Goal: Task Accomplishment & Management: Use online tool/utility

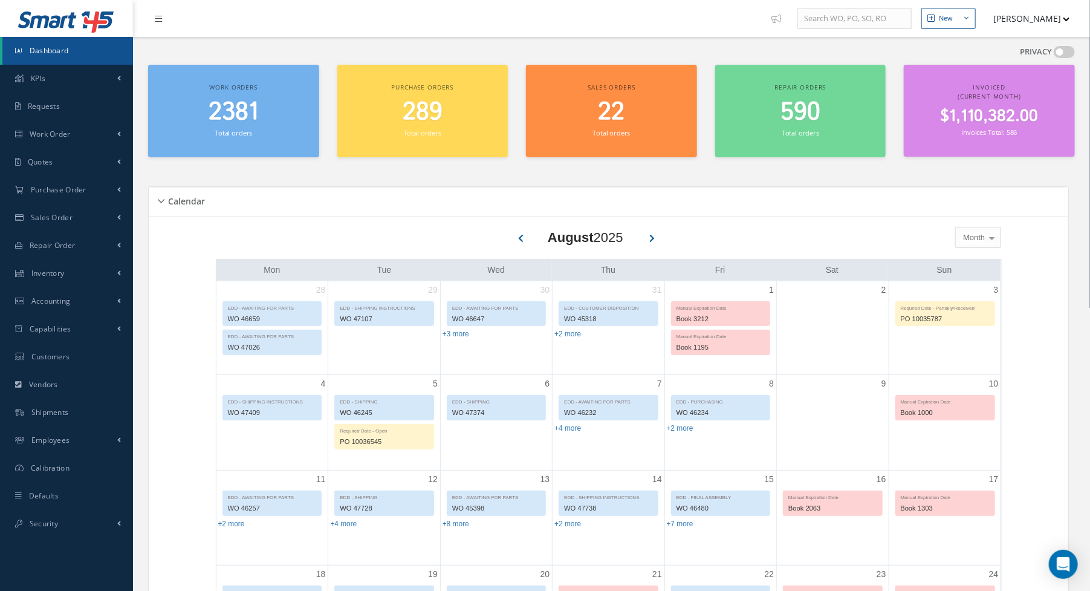
click at [36, 53] on span "Dashboard" at bounding box center [49, 50] width 39 height 10
click at [63, 129] on span "Work Order" at bounding box center [50, 134] width 41 height 10
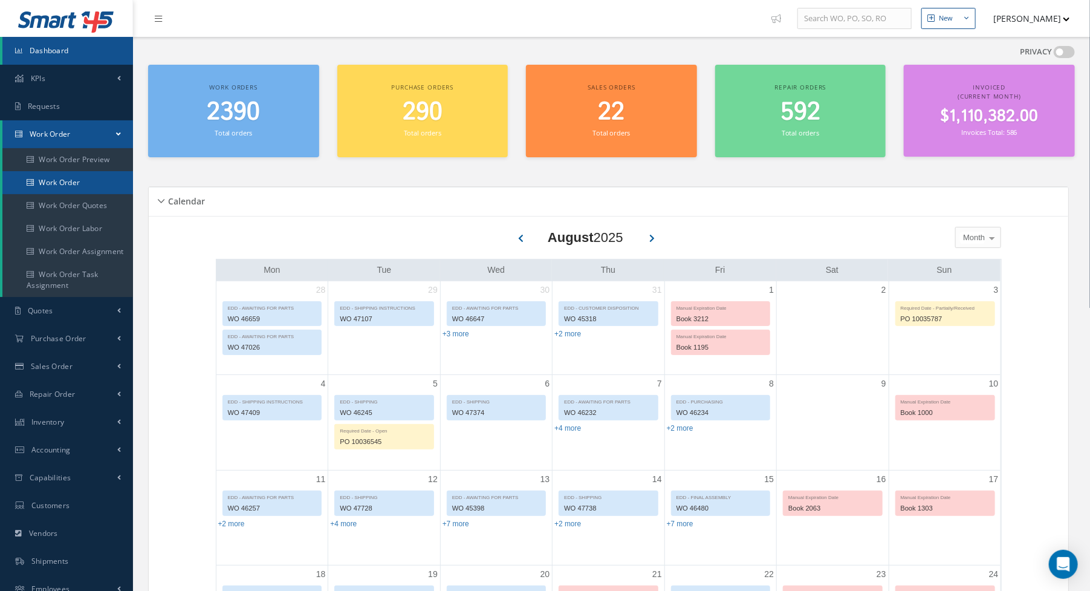
click at [64, 181] on link "Work Order" at bounding box center [67, 182] width 131 height 23
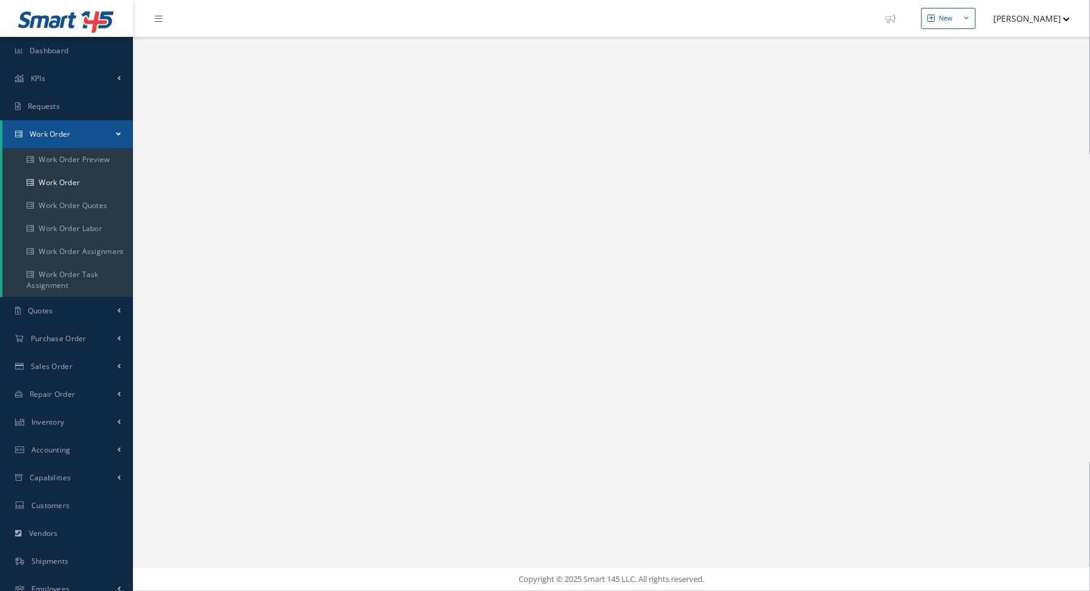
select select "25"
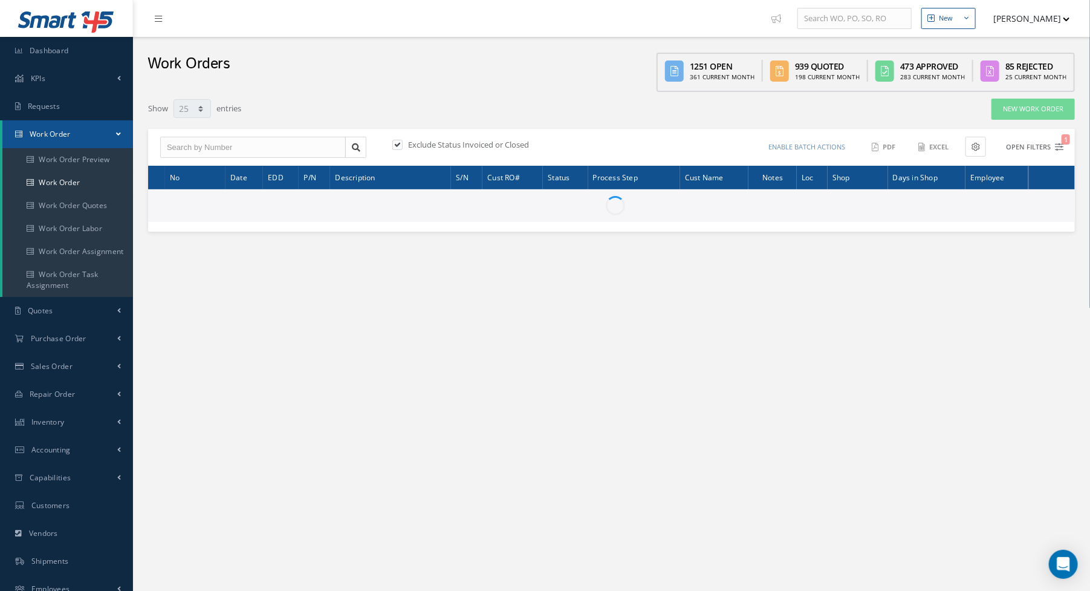
type input "All Work Request"
type input "All Work Performed"
type input "All Status"
type input "WO Part Status"
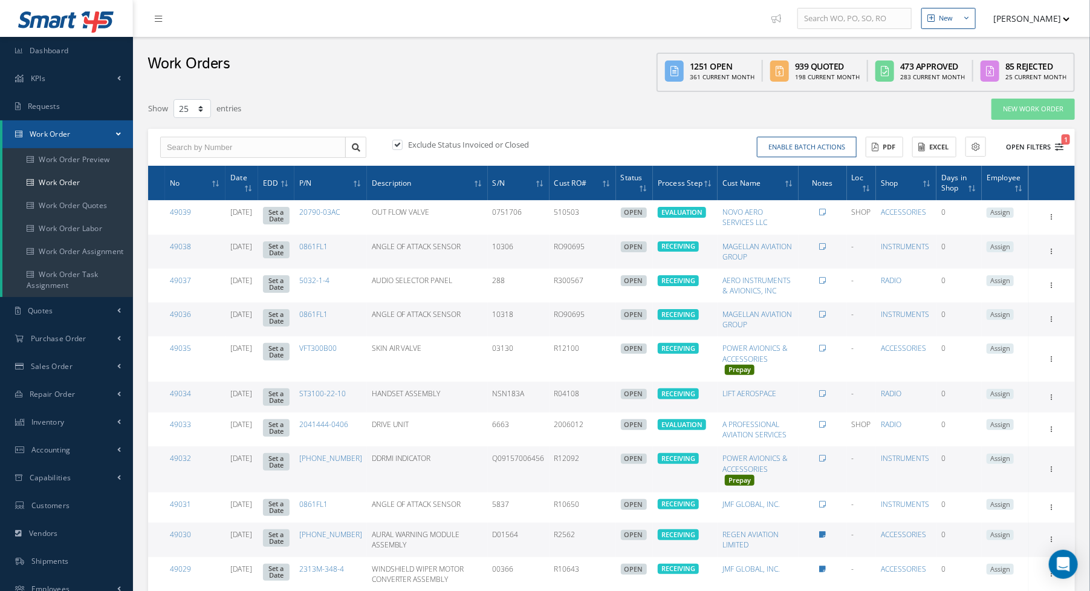
click at [1060, 144] on icon "1" at bounding box center [1059, 147] width 8 height 8
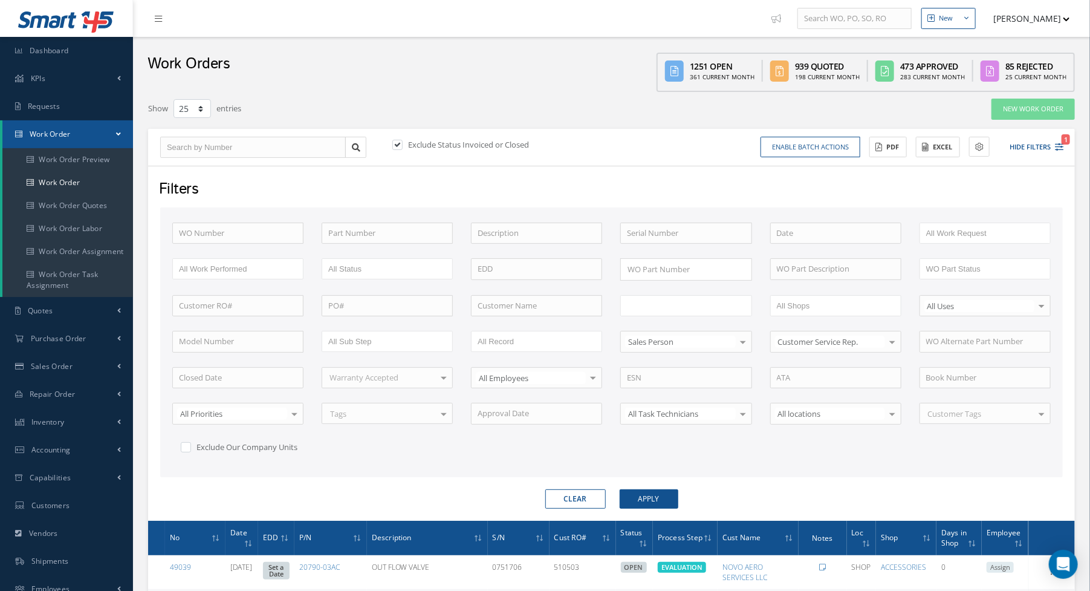
click at [702, 300] on input "text" at bounding box center [665, 305] width 77 height 15
type input "shi"
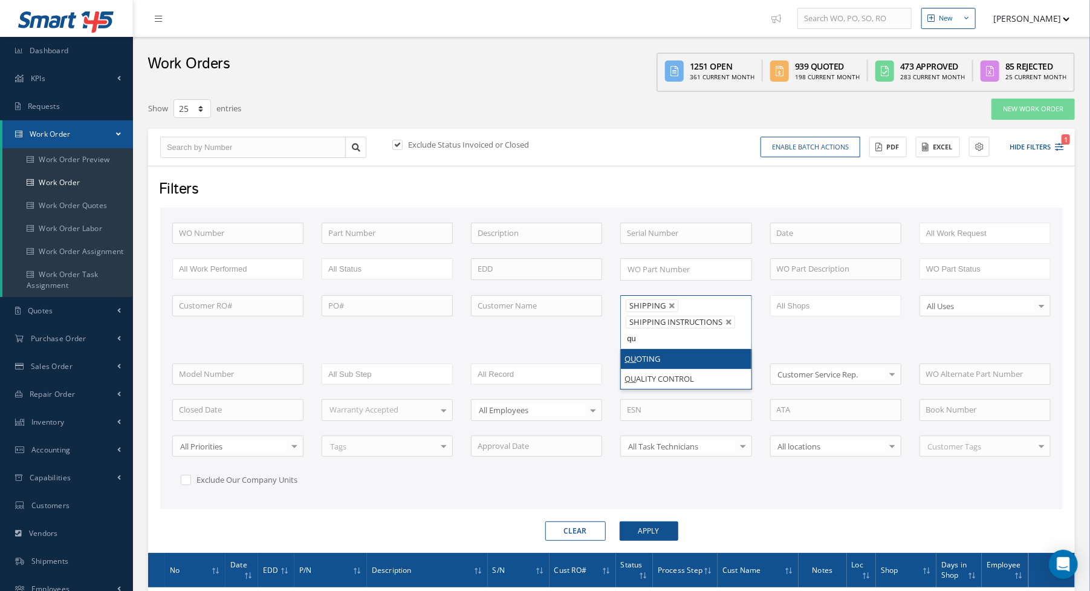
type input "qua"
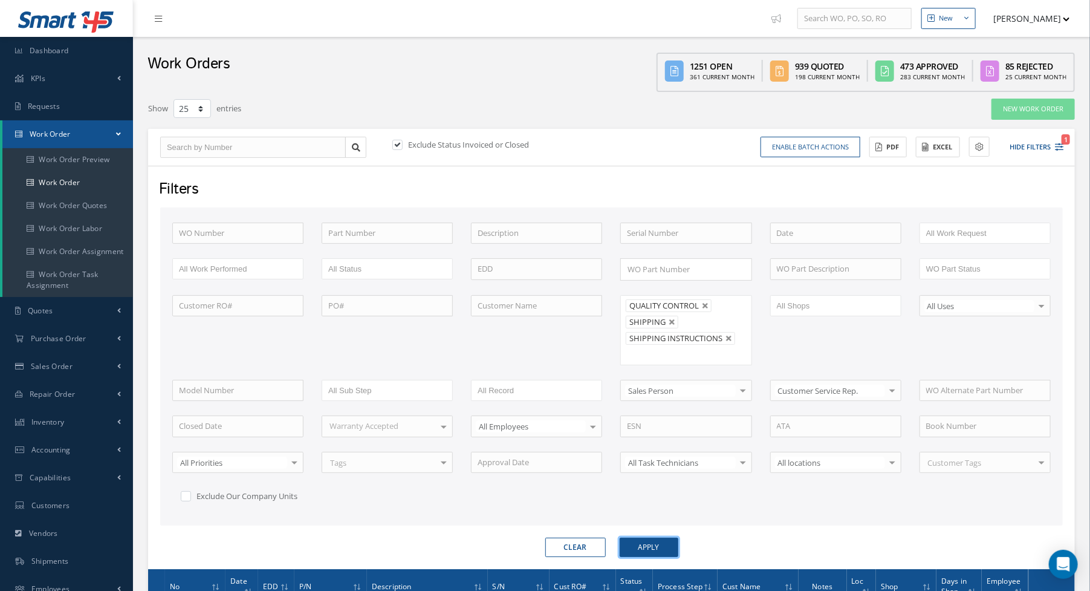
click at [652, 537] on button "Apply" at bounding box center [649, 546] width 59 height 19
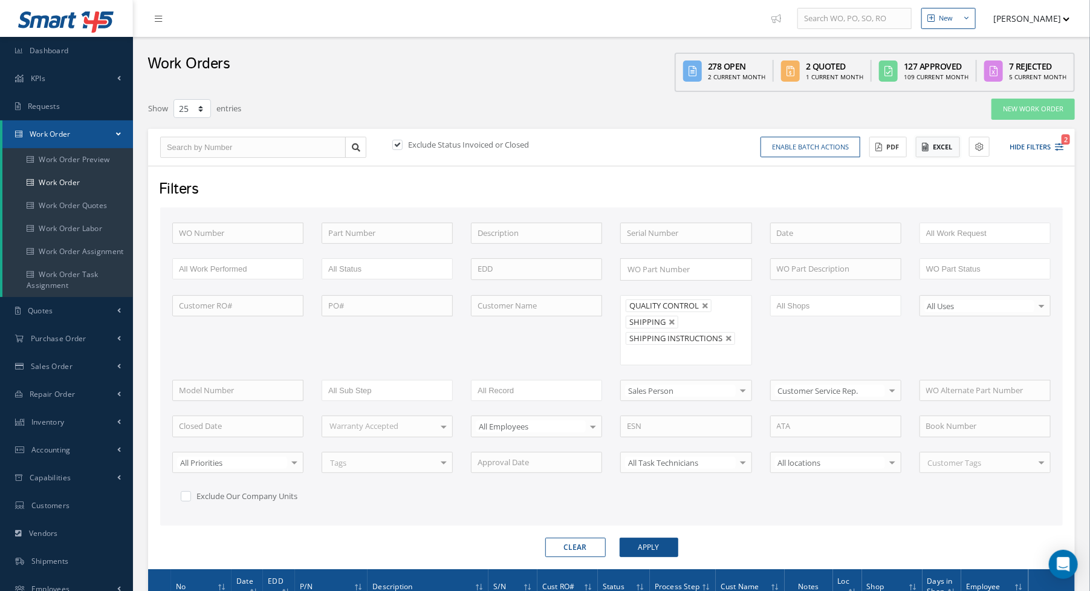
click at [947, 146] on button "Excel" at bounding box center [938, 147] width 44 height 21
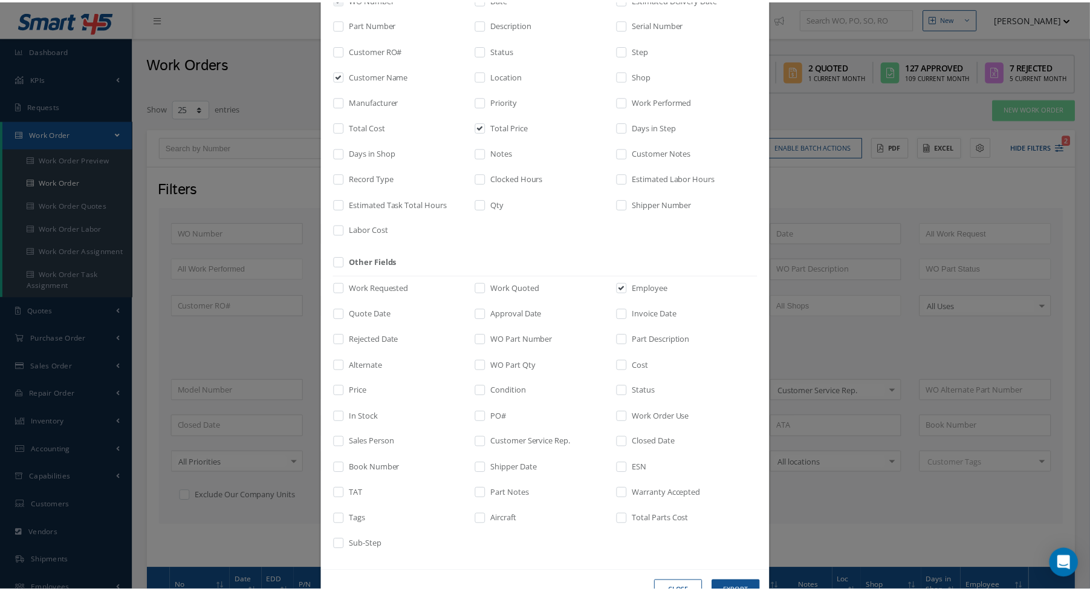
scroll to position [134, 0]
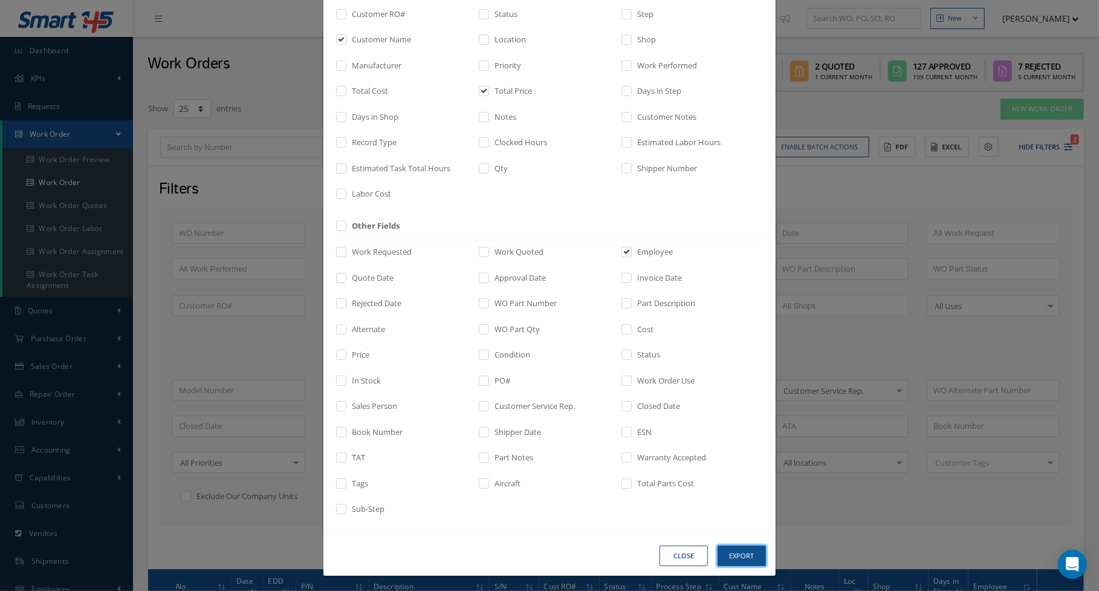
click at [0, 0] on button "Export" at bounding box center [0, 0] width 0 height 0
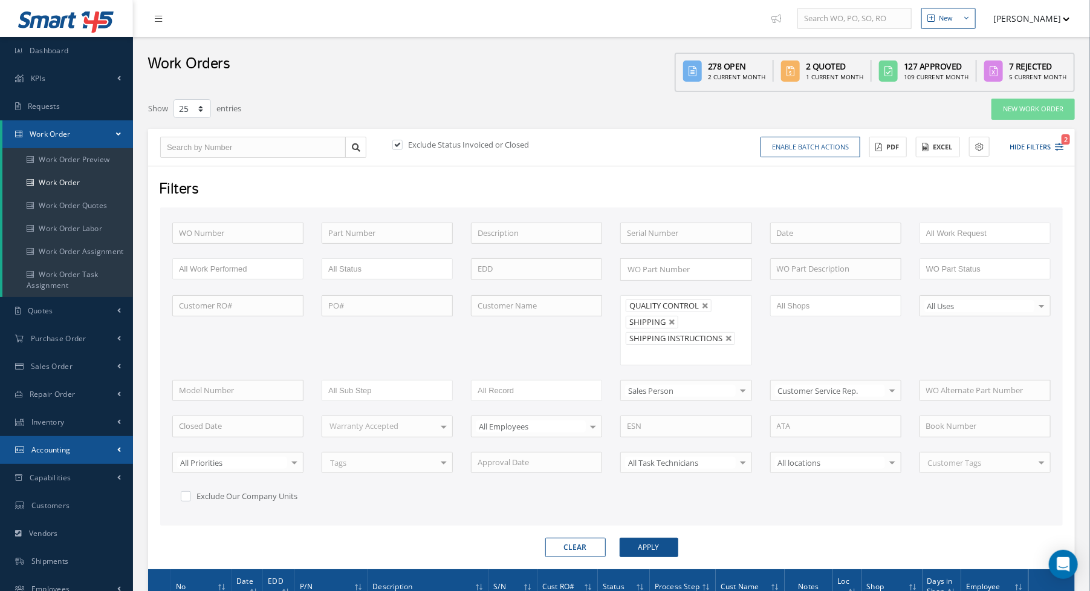
click at [79, 454] on link "Accounting" at bounding box center [66, 450] width 133 height 28
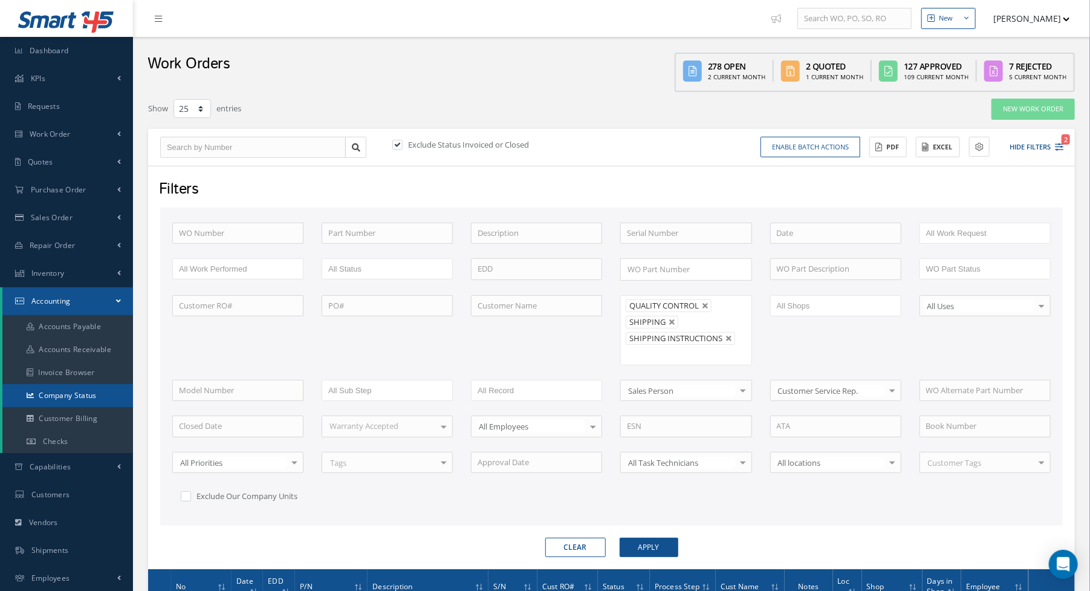
click at [85, 403] on link "Company Status" at bounding box center [67, 395] width 131 height 23
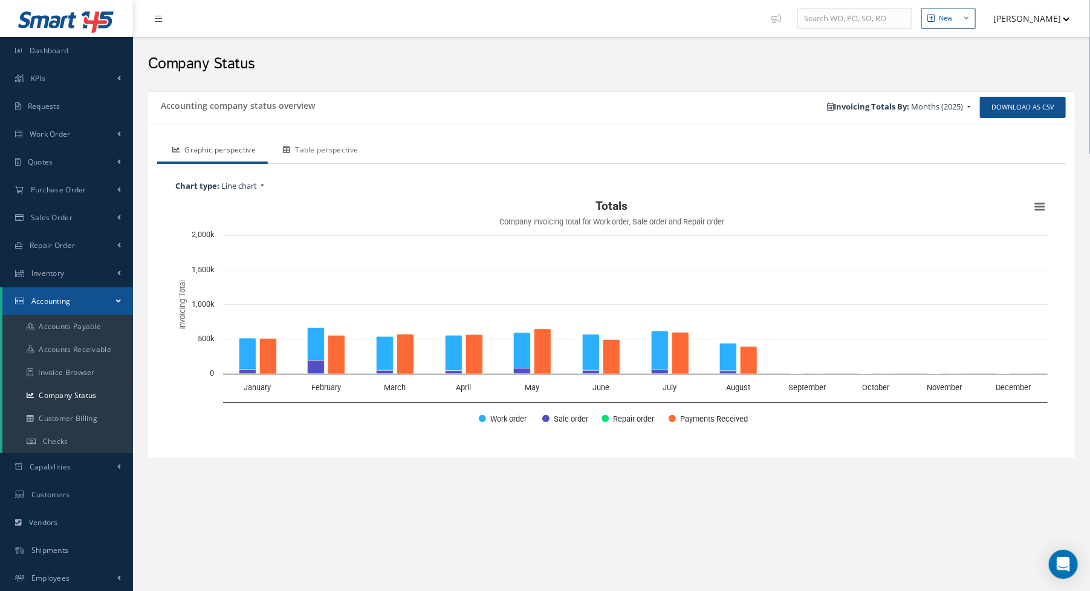
click at [325, 148] on link "Table perspective" at bounding box center [319, 150] width 102 height 25
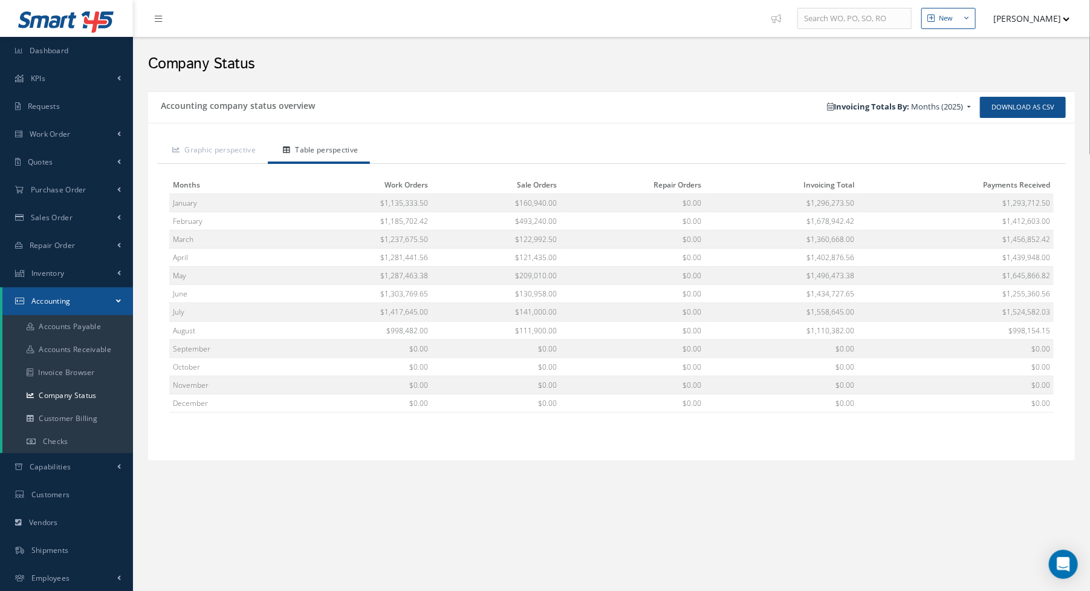
click at [494, 67] on h2 "Company Status" at bounding box center [611, 64] width 927 height 18
click at [504, 70] on h2 "Company Status" at bounding box center [611, 64] width 927 height 18
drag, startPoint x: 1, startPoint y: 175, endPoint x: 277, endPoint y: 116, distance: 282.4
click at [277, 116] on div "Accounting company status overview" at bounding box center [380, 107] width 464 height 21
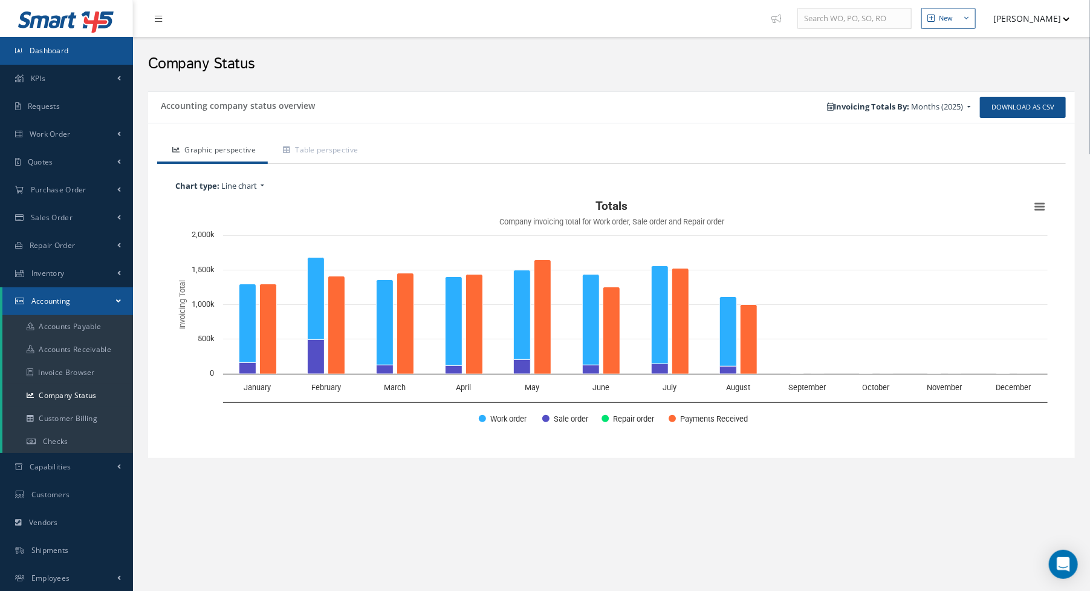
click at [75, 61] on link "Dashboard" at bounding box center [66, 51] width 133 height 28
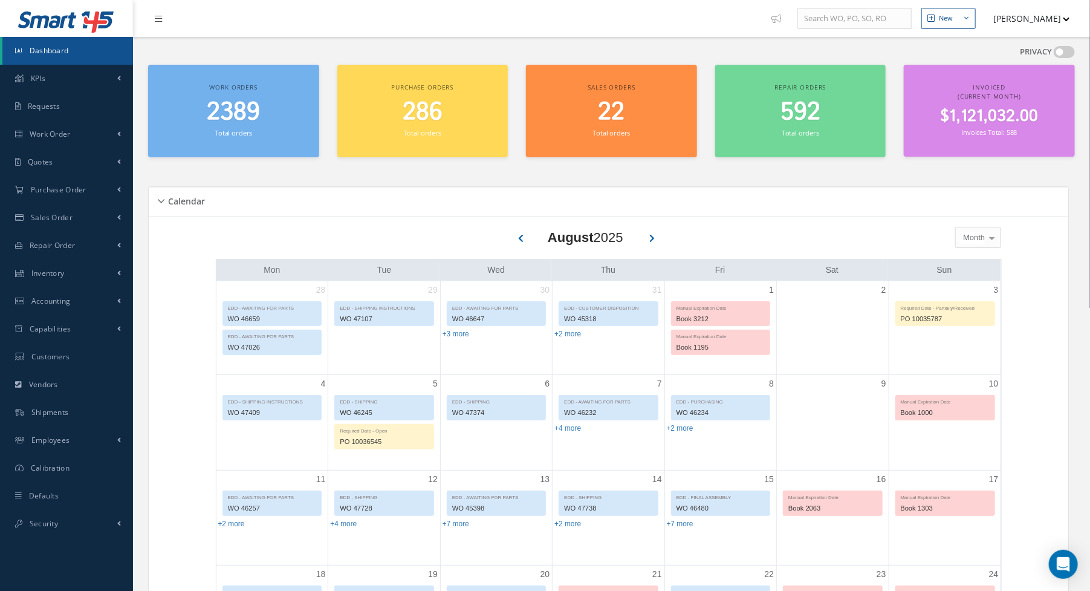
drag, startPoint x: 227, startPoint y: 198, endPoint x: 828, endPoint y: 170, distance: 601.0
click at [828, 170] on div "Work orders 2389 Total orders Purchase orders 286 Total orders Sales orders 22 …" at bounding box center [611, 118] width 945 height 107
click at [48, 148] on link "Work Order" at bounding box center [66, 134] width 133 height 28
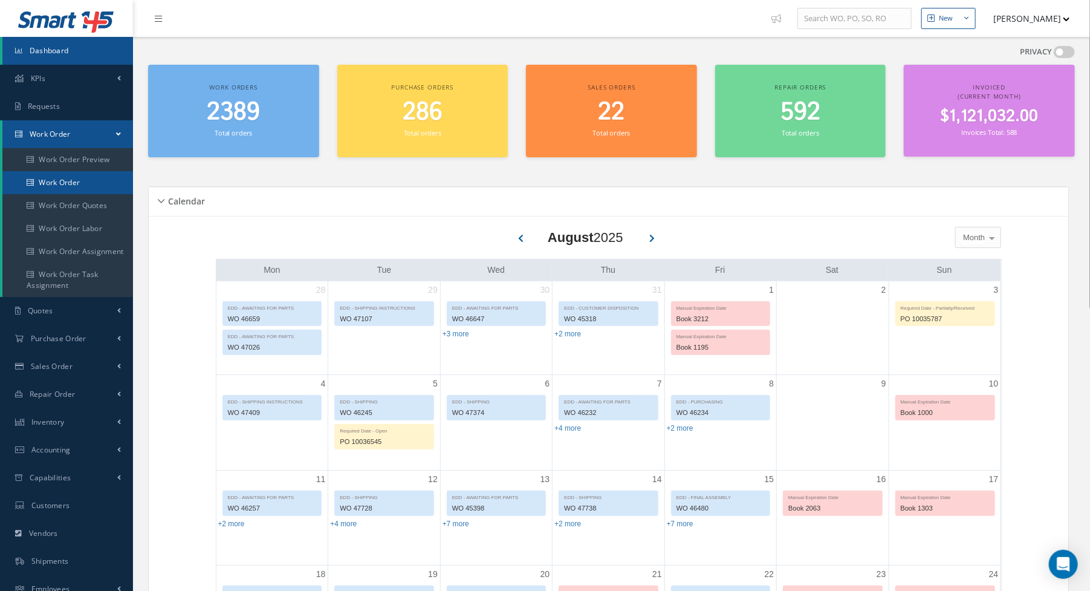
click at [63, 181] on link "Work Order" at bounding box center [67, 182] width 131 height 23
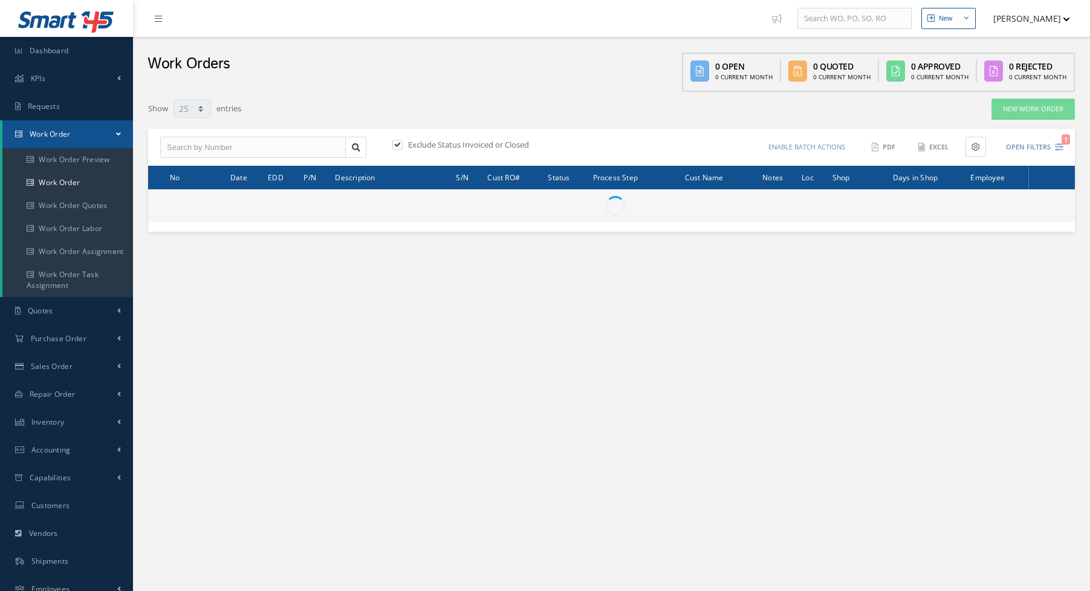
select select "25"
type input "All Work Request"
type input "All Work Performed"
type input "All Status"
type input "WO Part Status"
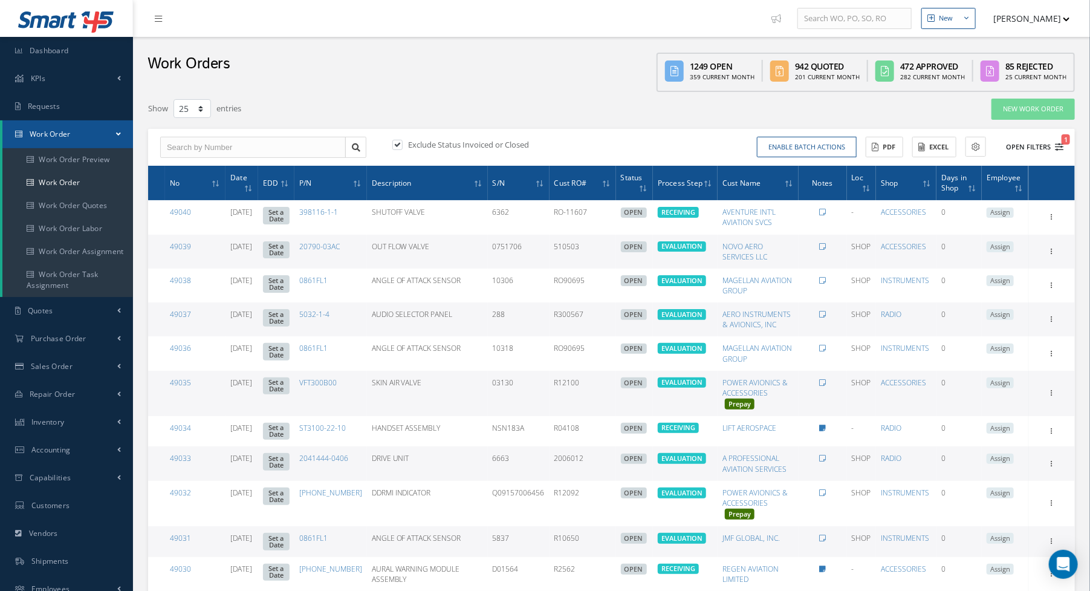
click at [1062, 149] on icon "1" at bounding box center [1059, 147] width 8 height 8
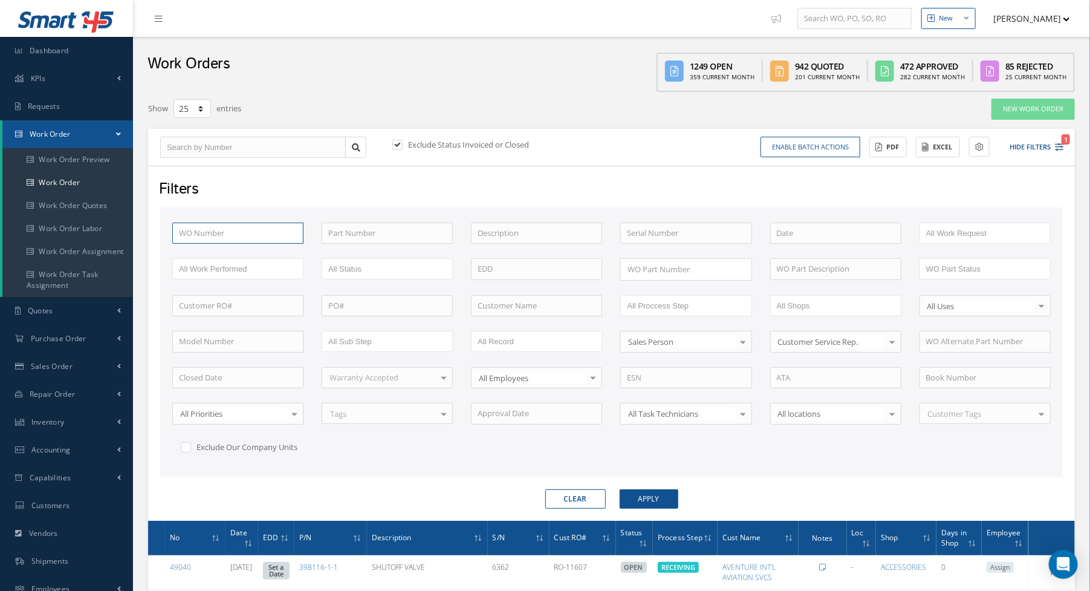
click at [303, 235] on input "text" at bounding box center [237, 233] width 131 height 22
click at [330, 233] on input "text" at bounding box center [387, 233] width 131 height 22
type input "AD8650503"
click at [620, 489] on button "Apply" at bounding box center [649, 498] width 59 height 19
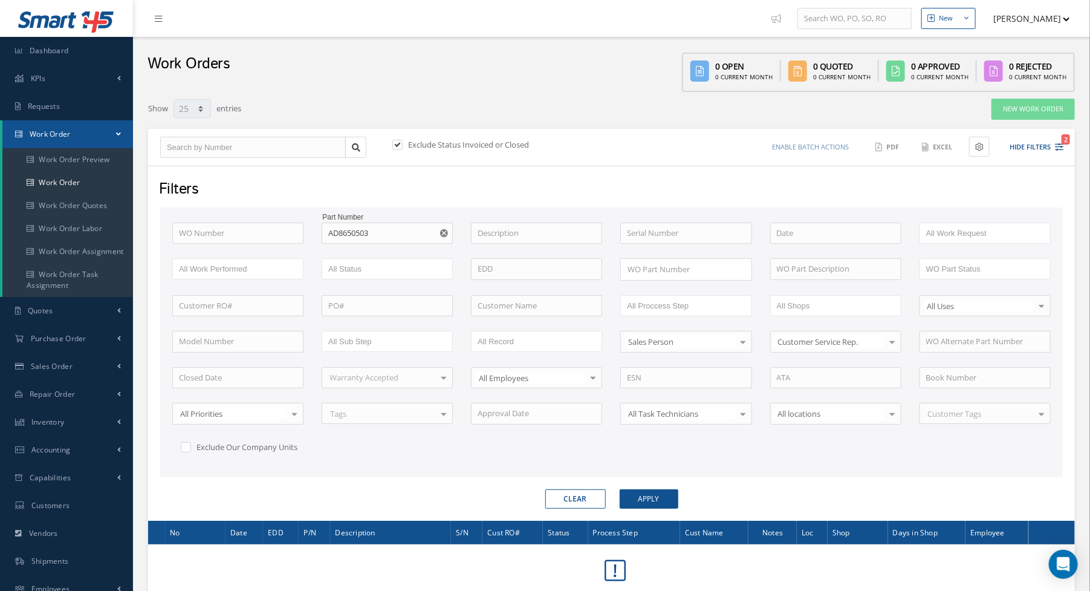
click at [402, 143] on label at bounding box center [403, 144] width 3 height 11
click at [398, 143] on input "checkbox" at bounding box center [396, 145] width 8 height 8
checkbox input "false"
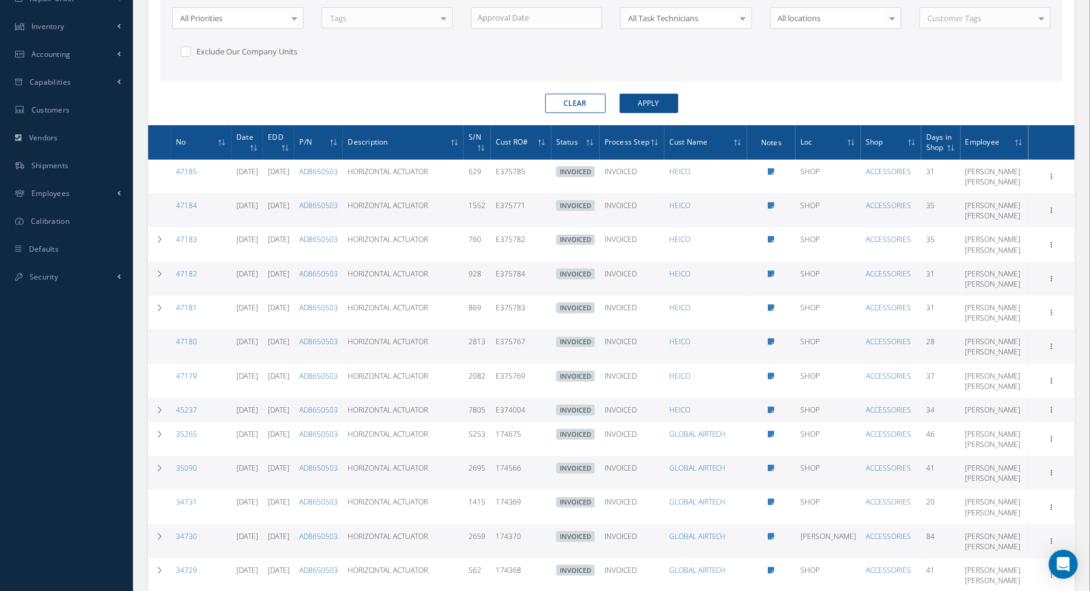
scroll to position [397, 0]
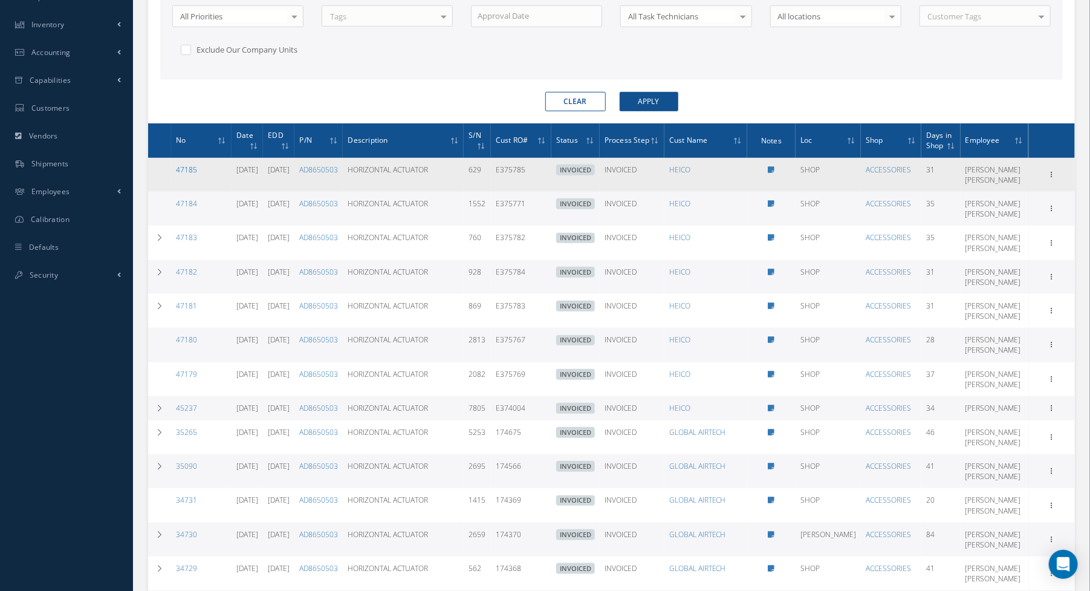
click at [193, 165] on link "47185" at bounding box center [186, 169] width 21 height 10
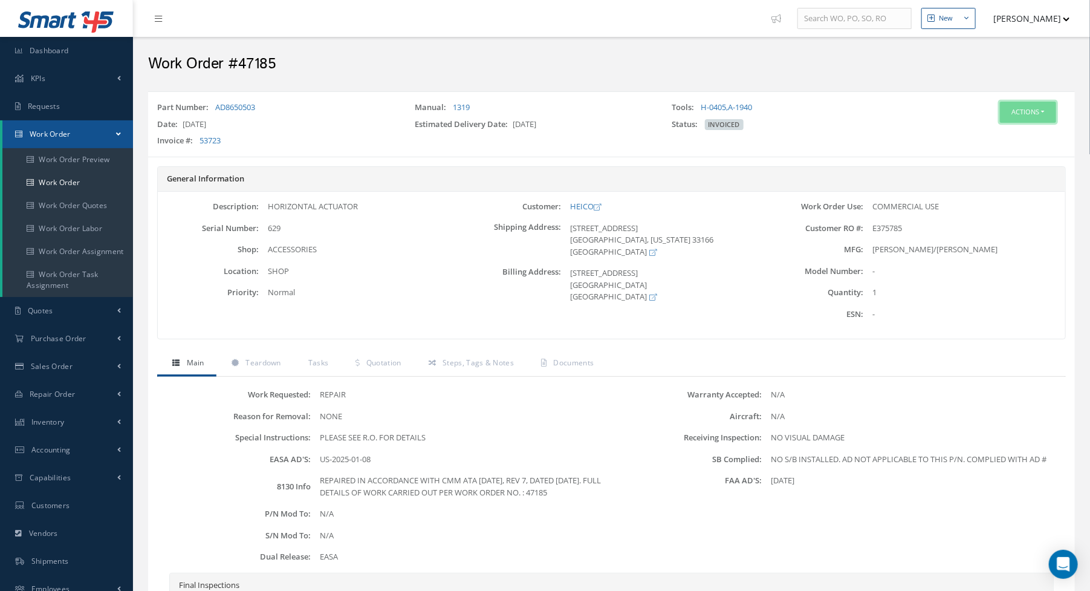
click at [1044, 115] on button "Actions" at bounding box center [1028, 112] width 56 height 21
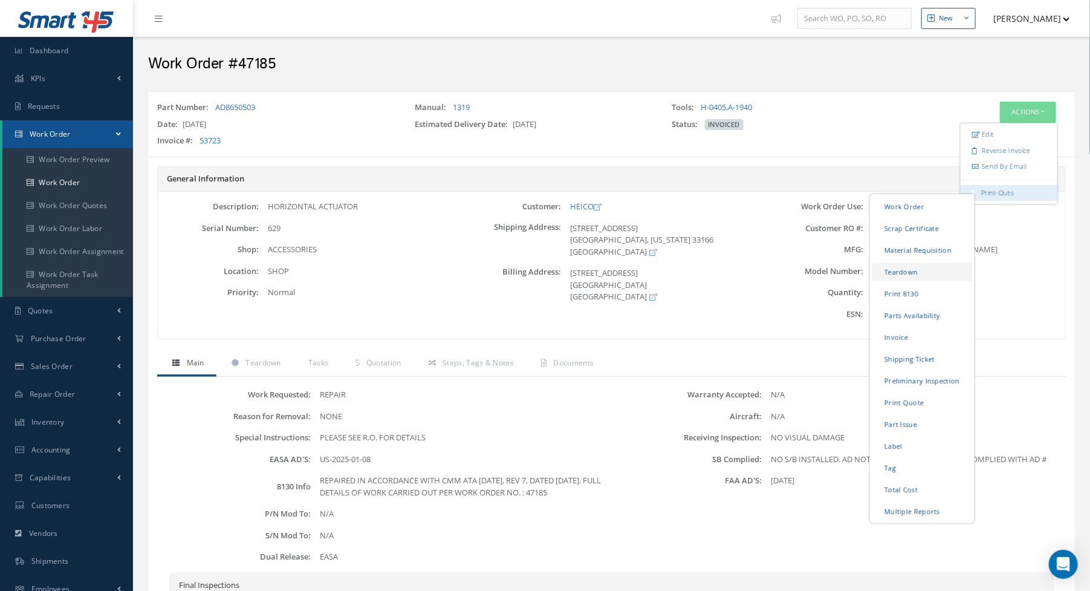
click at [913, 269] on link "Teardown" at bounding box center [922, 271] width 100 height 19
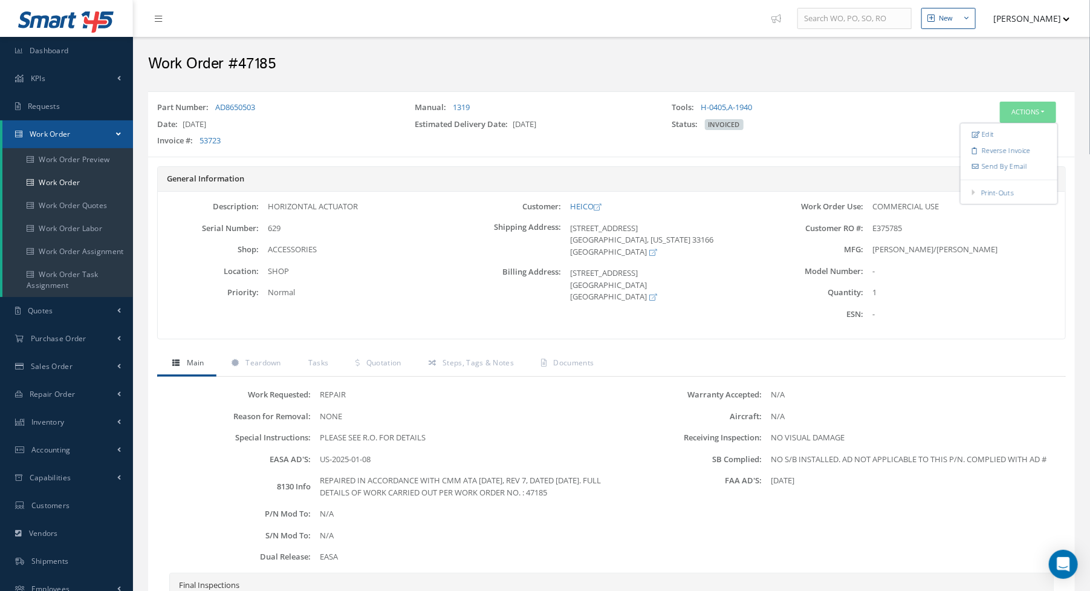
drag, startPoint x: 295, startPoint y: 107, endPoint x: 215, endPoint y: 110, distance: 79.9
click at [215, 110] on div "Part Number: AD8650503" at bounding box center [277, 110] width 258 height 17
copy link "AD8650503"
